Goal: Transaction & Acquisition: Purchase product/service

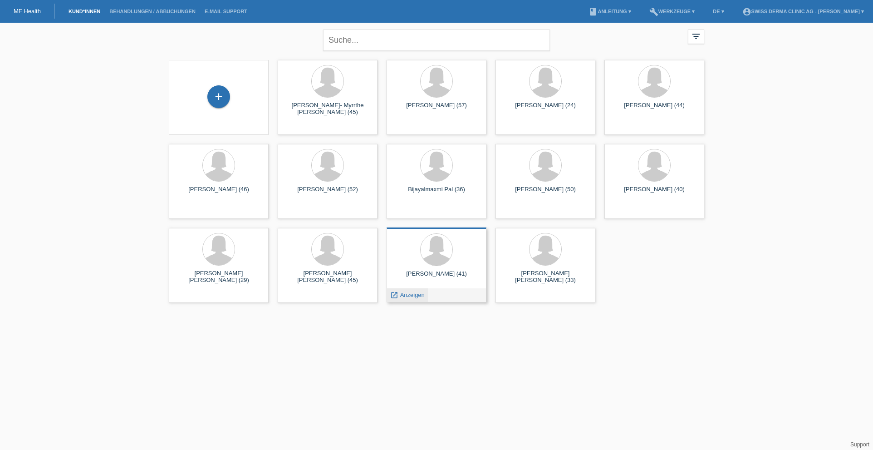
click at [422, 293] on span "Anzeigen" at bounding box center [412, 294] width 24 height 7
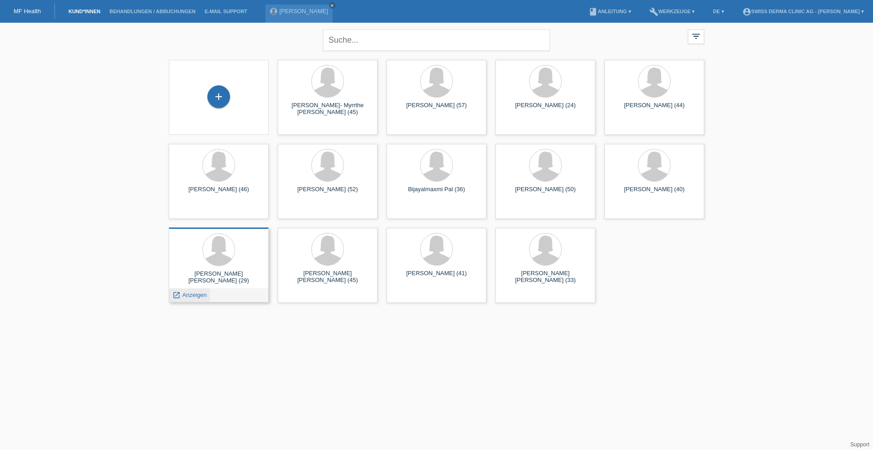
click at [199, 299] on div "launch Anzeigen" at bounding box center [189, 295] width 41 height 14
click at [196, 295] on span "Anzeigen" at bounding box center [194, 294] width 24 height 7
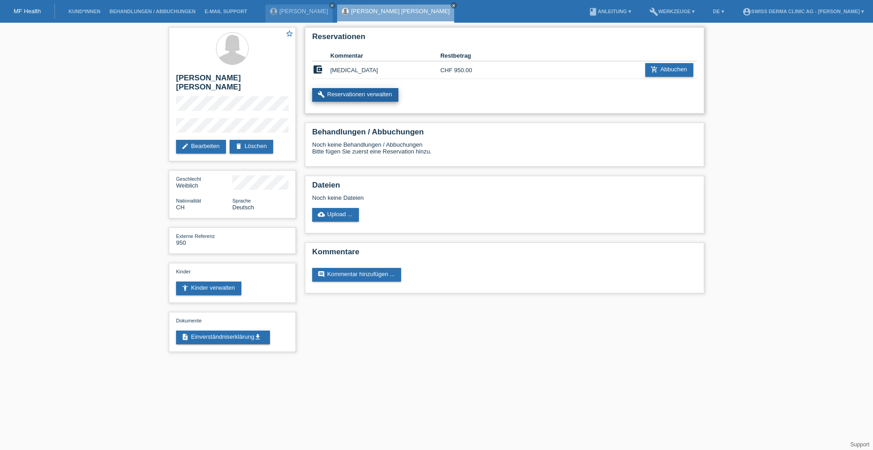
click at [356, 98] on link "build Reservationen verwalten" at bounding box center [355, 95] width 86 height 14
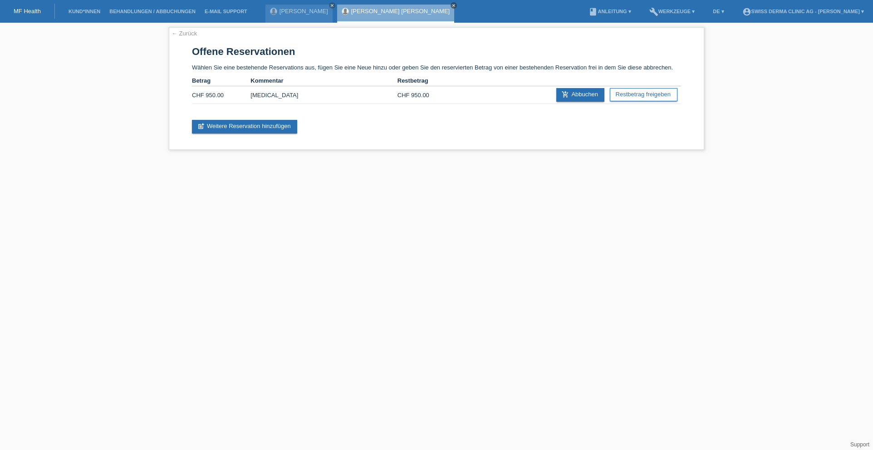
click at [451, 6] on icon "close" at bounding box center [453, 5] width 5 height 5
click at [334, 6] on icon "close" at bounding box center [332, 5] width 5 height 5
click at [182, 33] on link "← Zurück" at bounding box center [183, 33] width 25 height 7
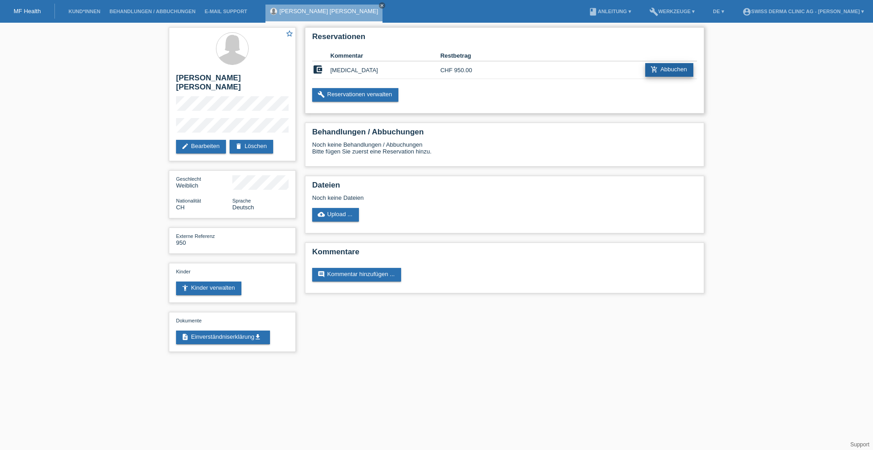
click at [654, 67] on icon "add_shopping_cart" at bounding box center [654, 69] width 7 height 7
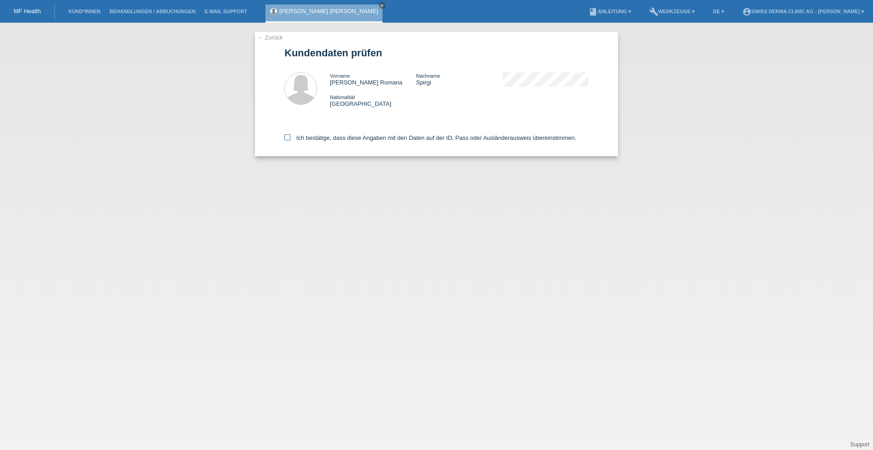
click at [284, 138] on icon at bounding box center [287, 137] width 6 height 6
click at [284, 138] on input "Ich bestätige, dass diese Angaben mit den Daten auf der ID, Pass oder Ausländer…" at bounding box center [287, 137] width 6 height 6
checkbox input "true"
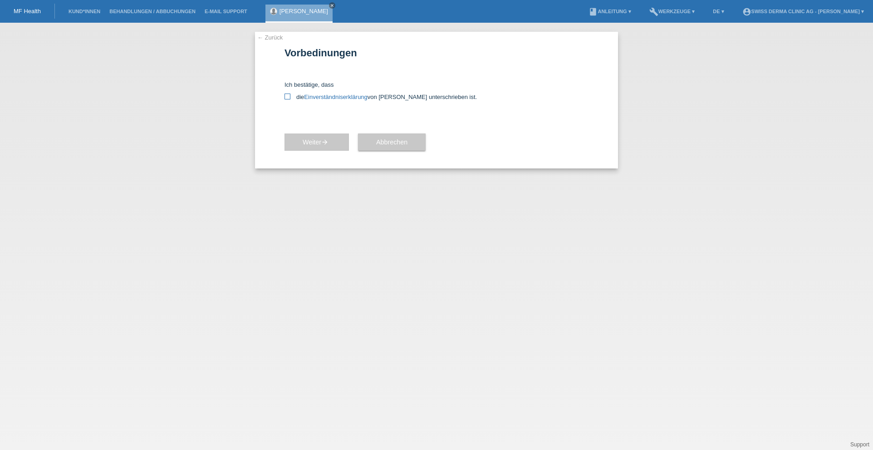
click at [288, 97] on icon at bounding box center [287, 96] width 6 height 6
click at [288, 97] on input "die Einverständniserklärung von der Kundin unterschrieben ist." at bounding box center [287, 96] width 6 height 6
checkbox input "true"
click at [314, 140] on span "Weiter arrow_forward" at bounding box center [317, 141] width 28 height 7
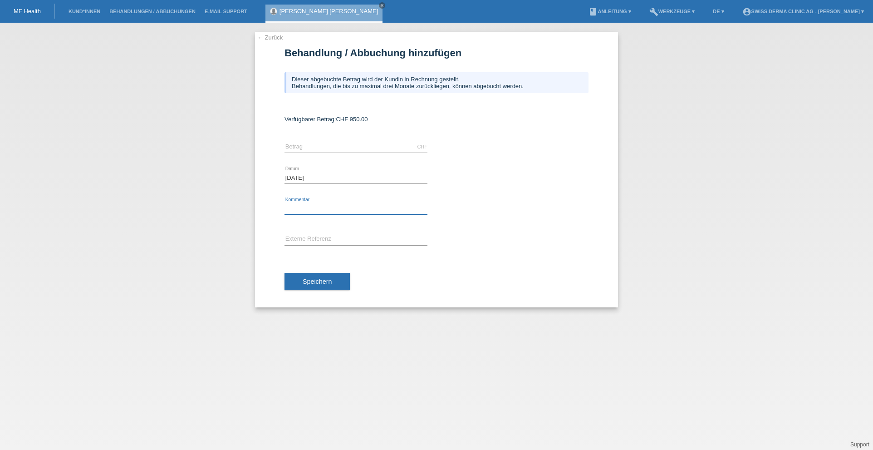
click at [301, 206] on input "text" at bounding box center [355, 208] width 143 height 11
type input "BTX"
click at [316, 142] on input "text" at bounding box center [355, 146] width 143 height 11
type input "p"
type input "950.00"
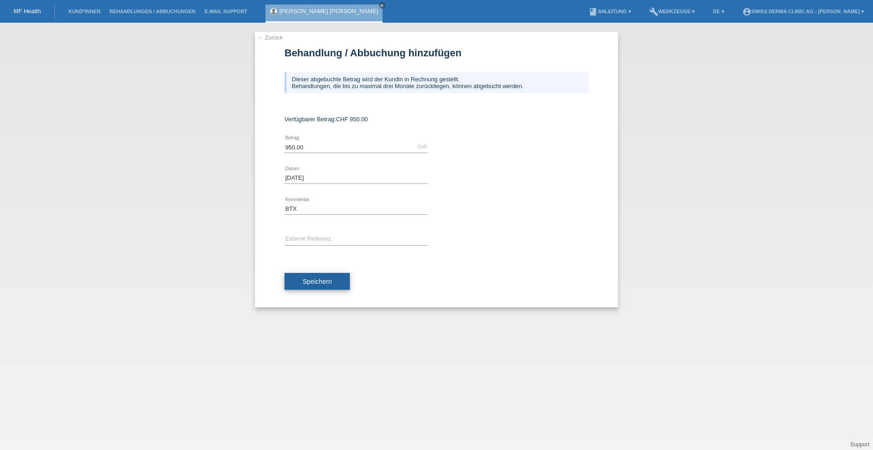
click at [306, 284] on span "Speichern" at bounding box center [317, 281] width 29 height 7
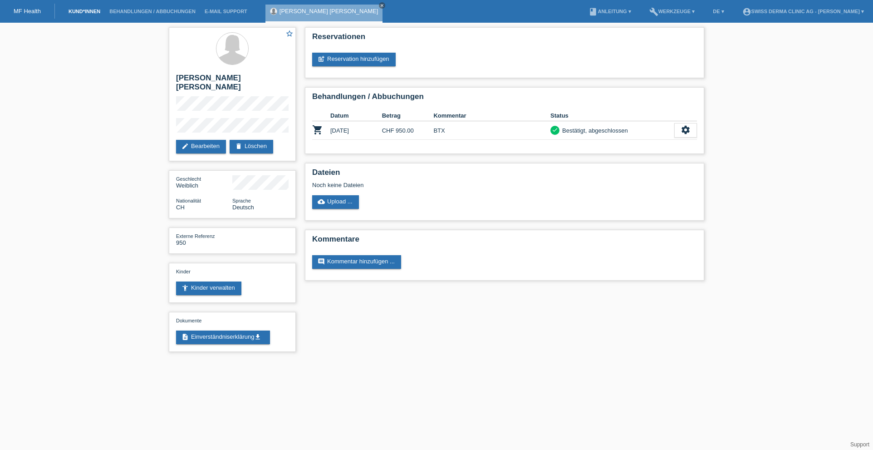
click at [81, 12] on link "Kund*innen" at bounding box center [84, 11] width 41 height 5
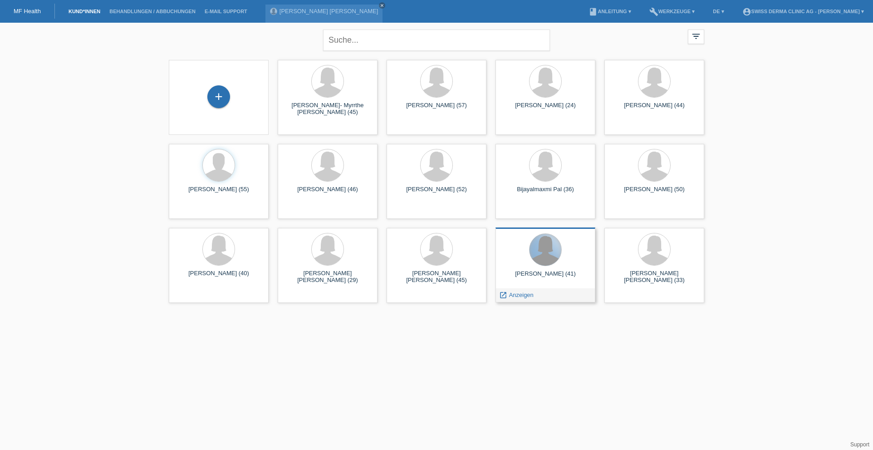
click at [547, 258] on div at bounding box center [545, 250] width 32 height 32
click at [523, 297] on span "Anzeigen" at bounding box center [521, 294] width 24 height 7
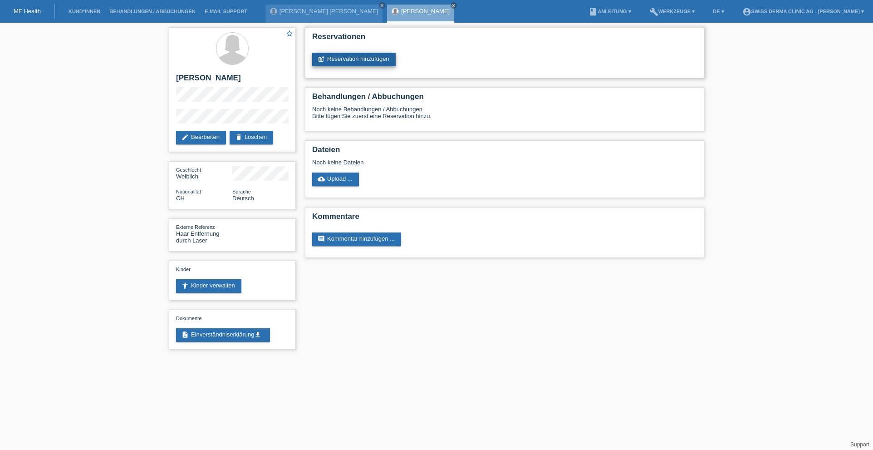
click at [361, 56] on link "post_add Reservation hinzufügen" at bounding box center [353, 60] width 83 height 14
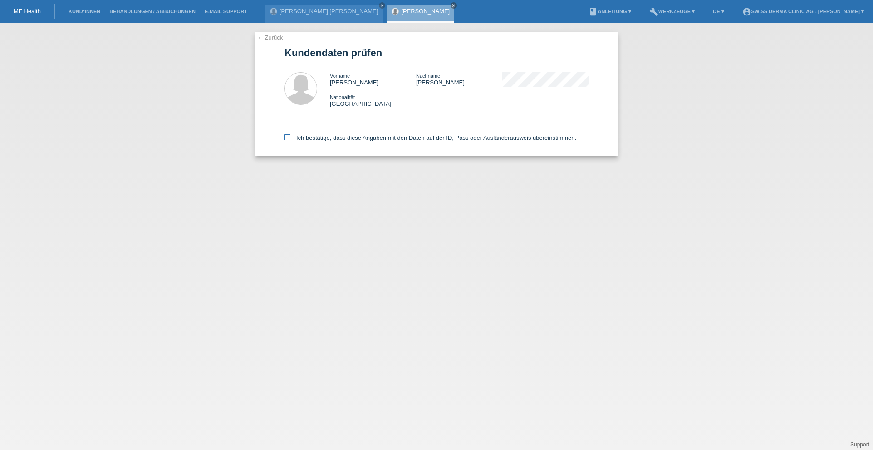
click at [288, 137] on icon at bounding box center [287, 137] width 6 height 6
click at [288, 137] on input "Ich bestätige, dass diese Angaben mit den Daten auf der ID, Pass oder Ausländer…" at bounding box center [287, 137] width 6 height 6
checkbox input "true"
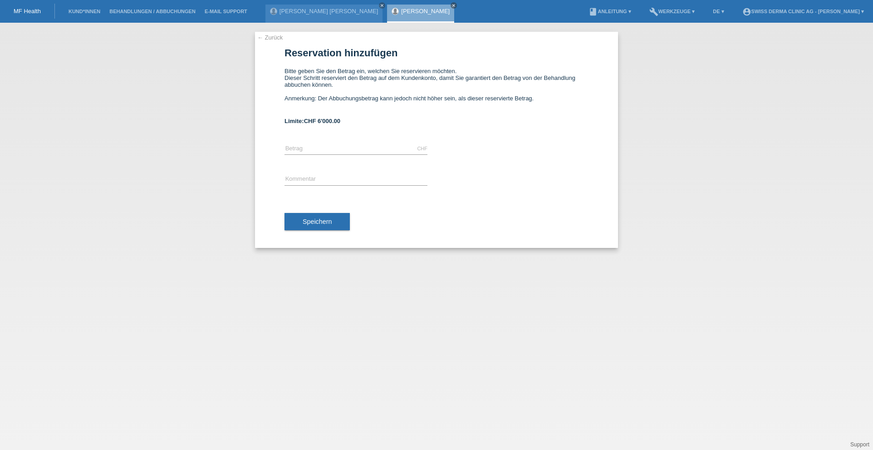
click at [334, 146] on div "CHF error Betrag" at bounding box center [355, 148] width 143 height 31
click at [285, 146] on div "CHF error Betrag" at bounding box center [355, 148] width 143 height 31
click at [290, 148] on input "text" at bounding box center [355, 148] width 143 height 11
paste input "3298.70"
type input "3298.70"
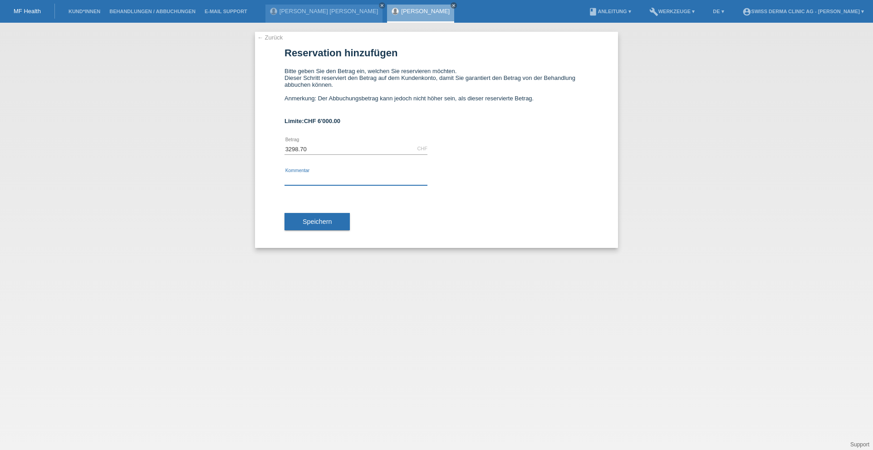
click at [293, 178] on input "text" at bounding box center [355, 179] width 143 height 11
type input "L"
type input "H"
type input "IPL, Haarentfernungslaser"
click at [328, 217] on button "Speichern" at bounding box center [316, 221] width 65 height 17
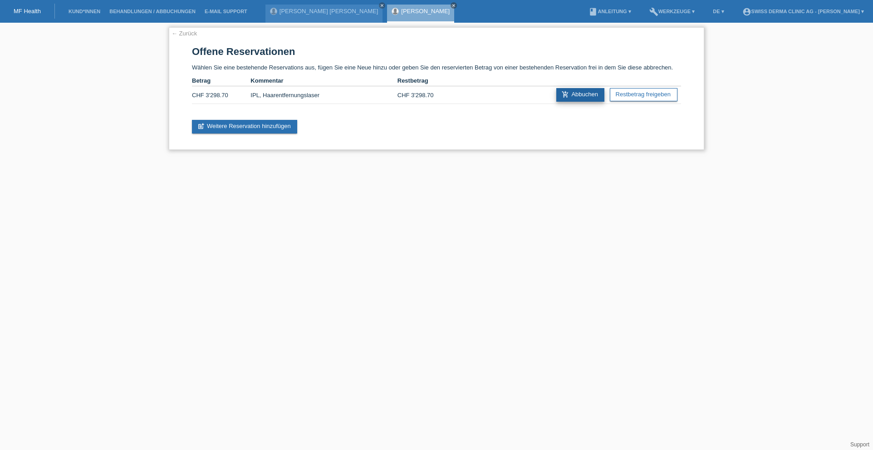
click at [565, 97] on icon "add_shopping_cart" at bounding box center [565, 94] width 7 height 7
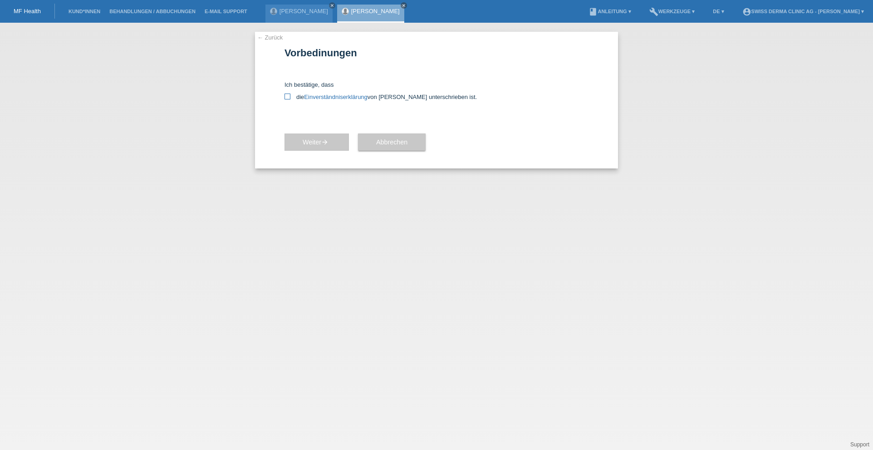
click at [290, 96] on label "die Einverständniserklärung von der Kundin unterschrieben ist." at bounding box center [436, 96] width 304 height 7
click at [286, 94] on div "Ich bestätige, dass die Einverständniserklärung von der Kundin unterschrieben i…" at bounding box center [436, 90] width 304 height 19
click at [286, 95] on icon at bounding box center [287, 96] width 6 height 6
click at [286, 95] on input "die Einverständniserklärung von der Kundin unterschrieben ist." at bounding box center [287, 96] width 6 height 6
checkbox input "true"
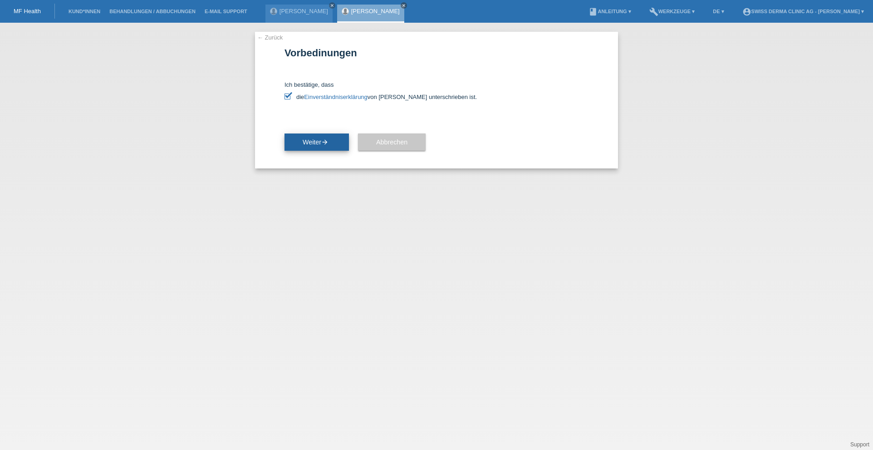
click at [339, 147] on button "Weiter arrow_forward" at bounding box center [316, 141] width 64 height 17
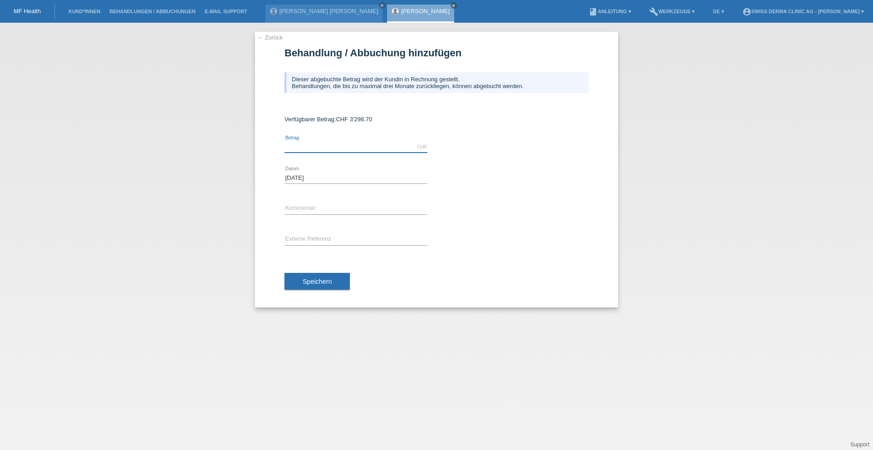
click at [314, 145] on input "text" at bounding box center [355, 146] width 143 height 11
paste input "3298.70"
type input "3298.70"
click at [294, 206] on input "text" at bounding box center [355, 208] width 143 height 11
type input "IPL, Haarentfernungslaser"
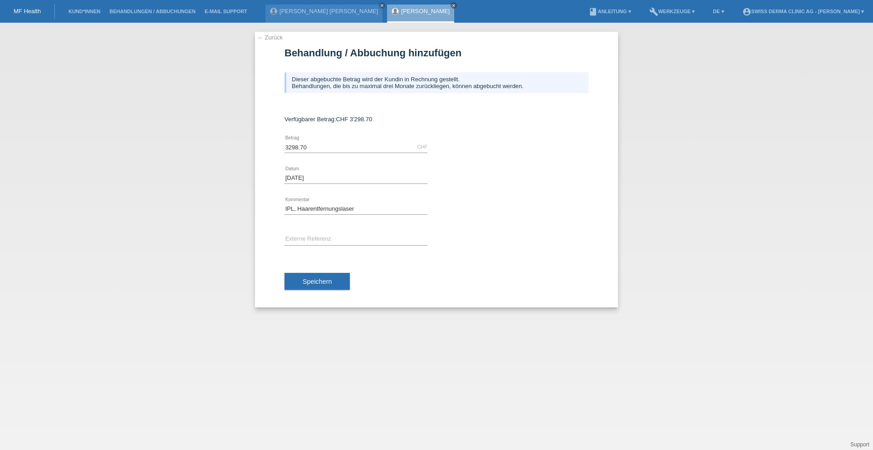
click at [323, 290] on button "Speichern" at bounding box center [316, 281] width 65 height 17
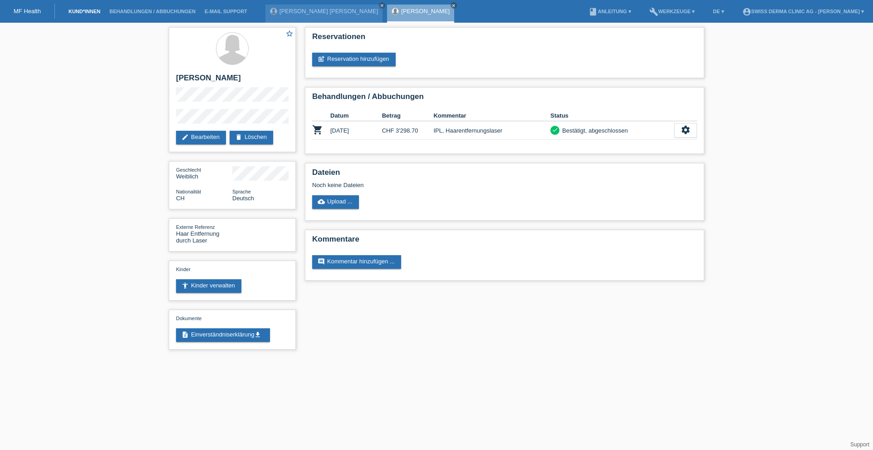
click at [90, 12] on link "Kund*innen" at bounding box center [84, 11] width 41 height 5
